Goal: Navigation & Orientation: Understand site structure

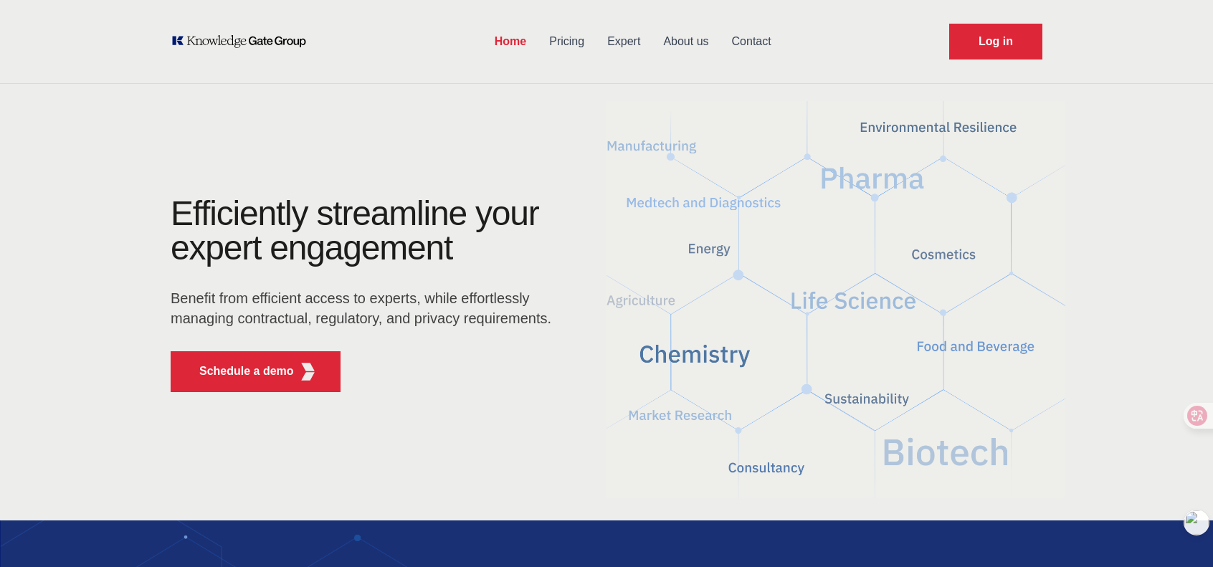
click at [437, 295] on p "Benefit from efficient access to experts, while effortlessly managing contractu…" at bounding box center [366, 308] width 390 height 40
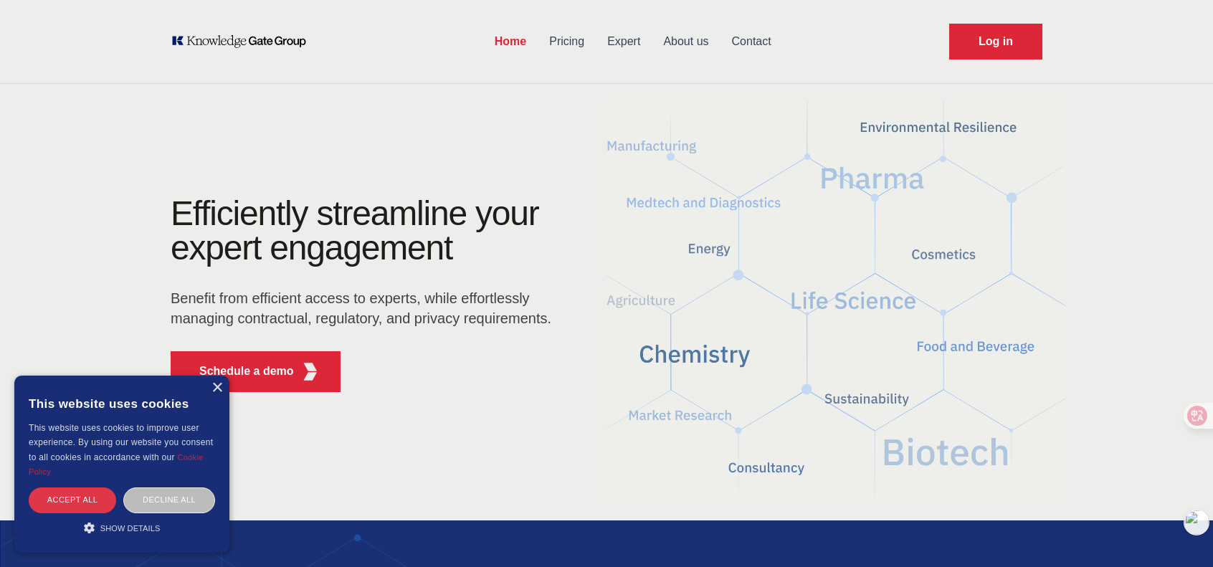
click at [93, 502] on div "Accept all" at bounding box center [72, 499] width 87 height 25
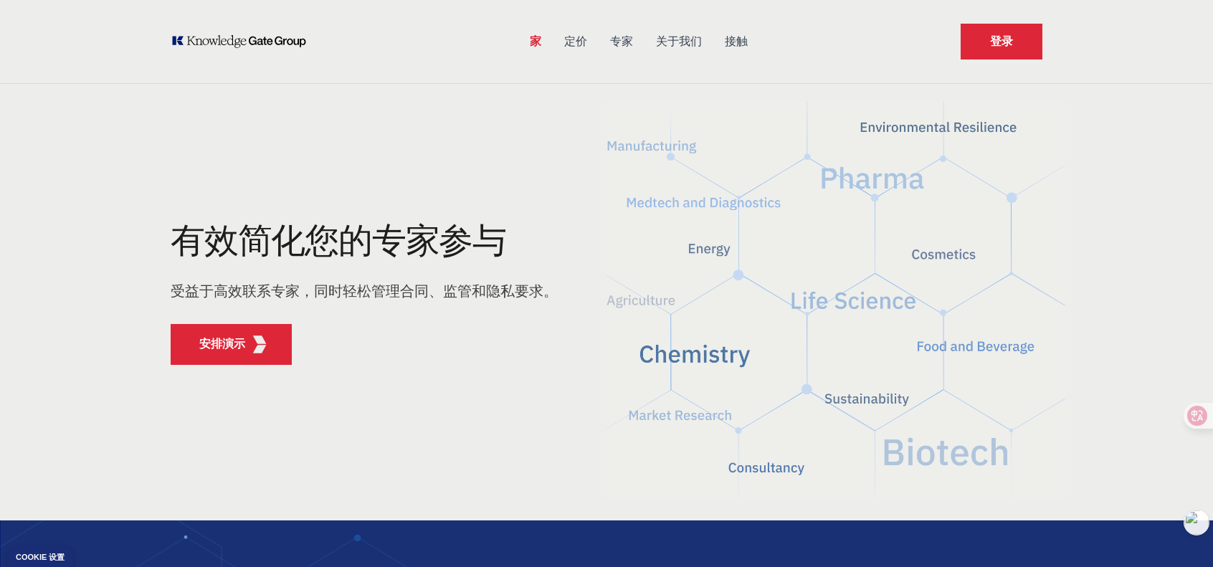
click at [416, 303] on div "有效简化您的专家参与 受益于高效联系专家，同时轻松管理合同、监管和隐私要求。" at bounding box center [364, 268] width 387 height 89
click at [628, 42] on font "专家" at bounding box center [621, 41] width 23 height 12
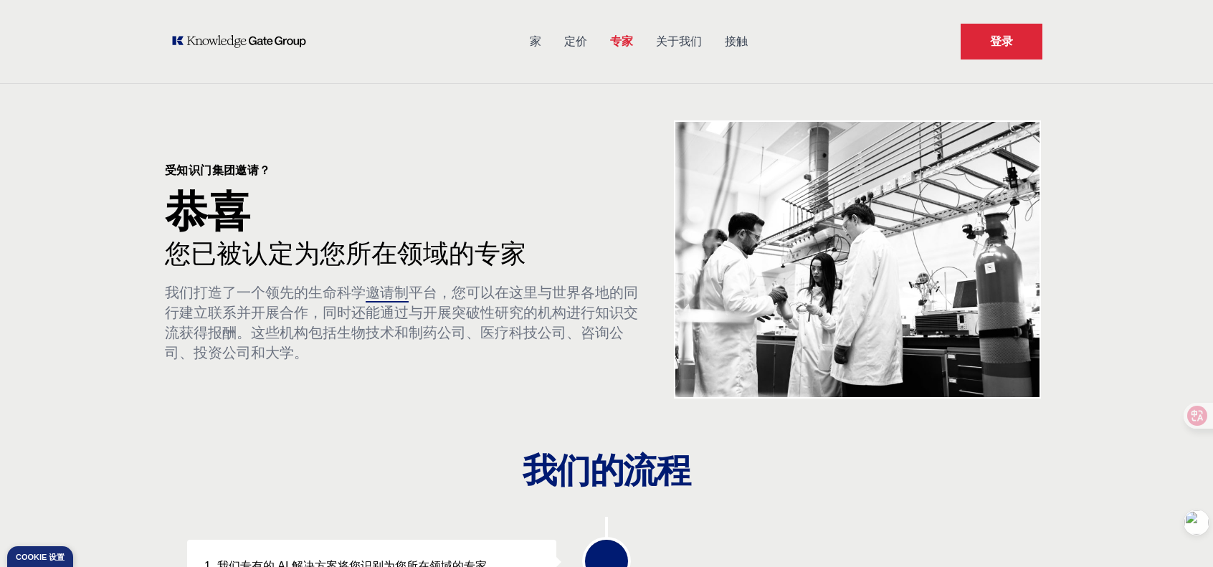
click at [573, 47] on font "定价" at bounding box center [575, 41] width 23 height 12
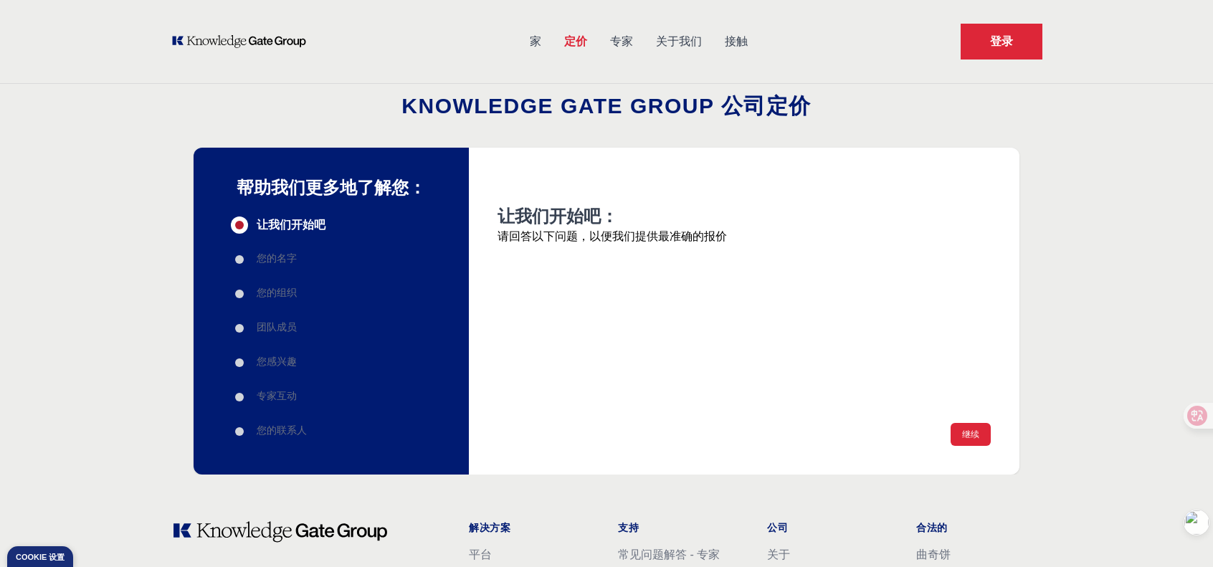
click at [677, 42] on font "关于我们" at bounding box center [679, 41] width 46 height 12
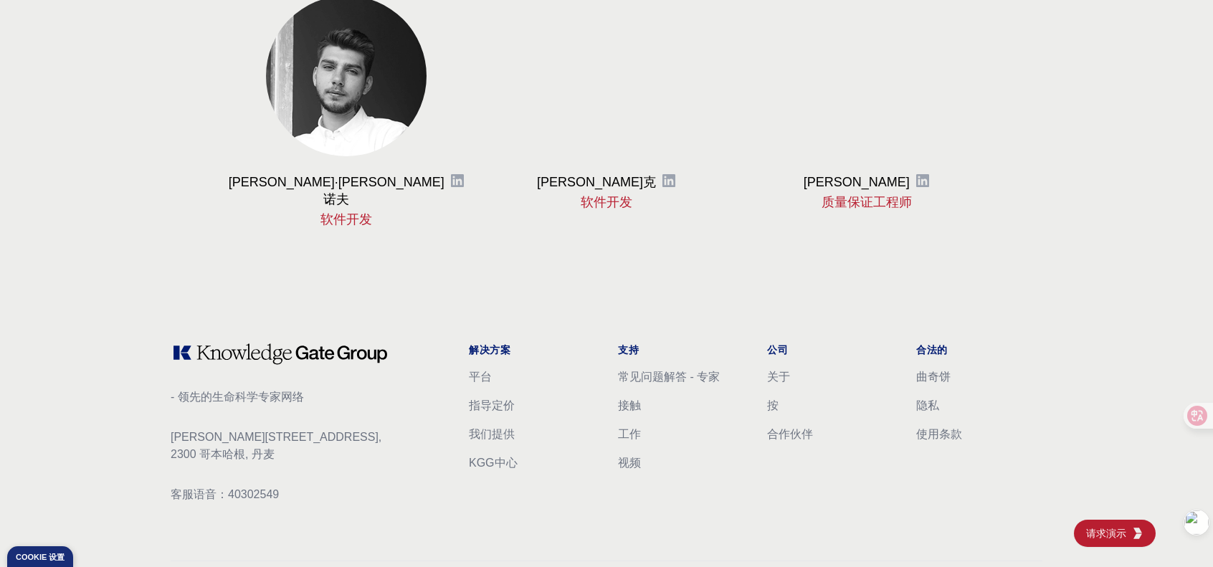
scroll to position [1821, 0]
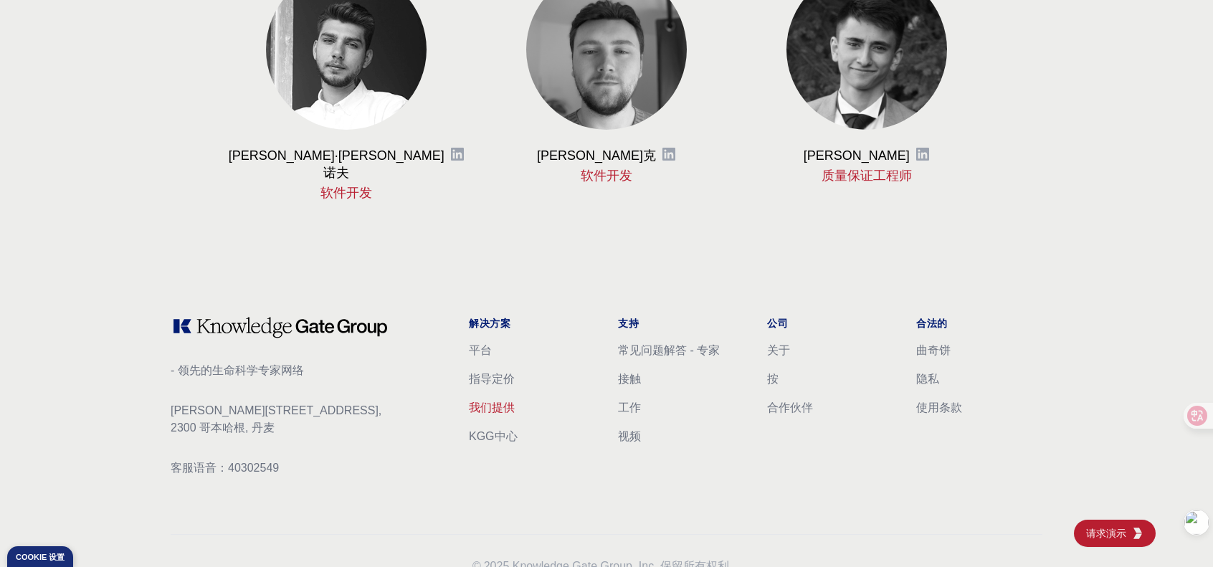
click at [497, 401] on font "我们提供" at bounding box center [492, 407] width 46 height 12
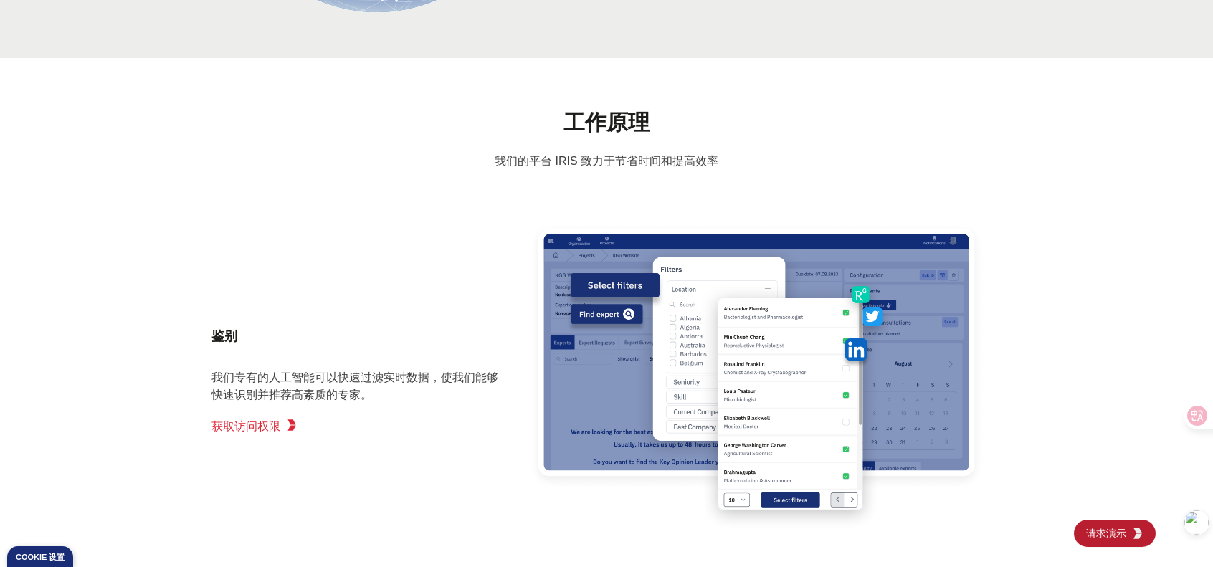
scroll to position [1062, 0]
click at [173, 163] on p "我们的平台 IRIS 致力于节省时间和提高效率" at bounding box center [606, 160] width 1167 height 17
